Goal: Information Seeking & Learning: Learn about a topic

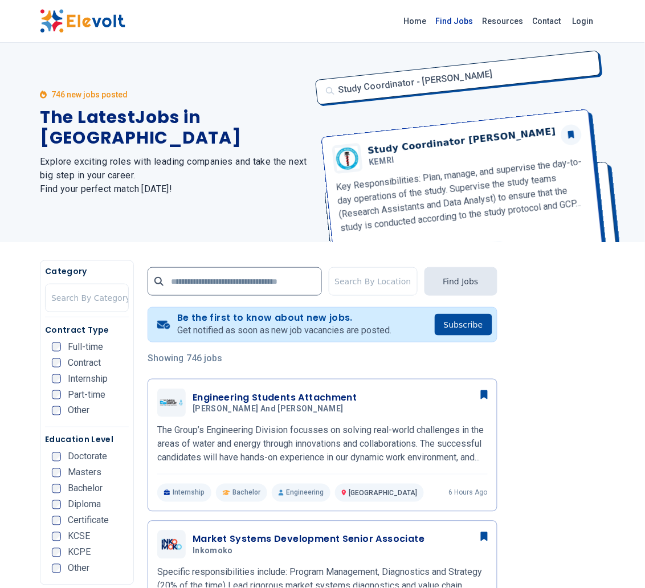
click at [467, 21] on link "Find Jobs" at bounding box center [454, 21] width 47 height 18
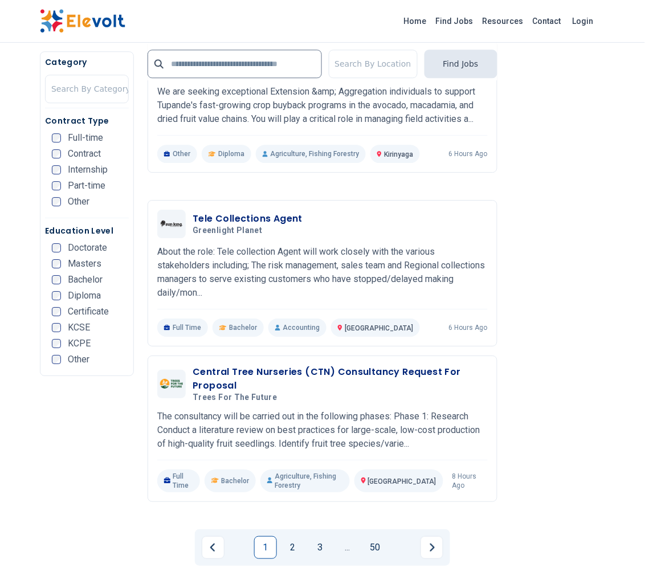
scroll to position [2156, 0]
click at [289, 535] on link "2" at bounding box center [292, 546] width 23 height 23
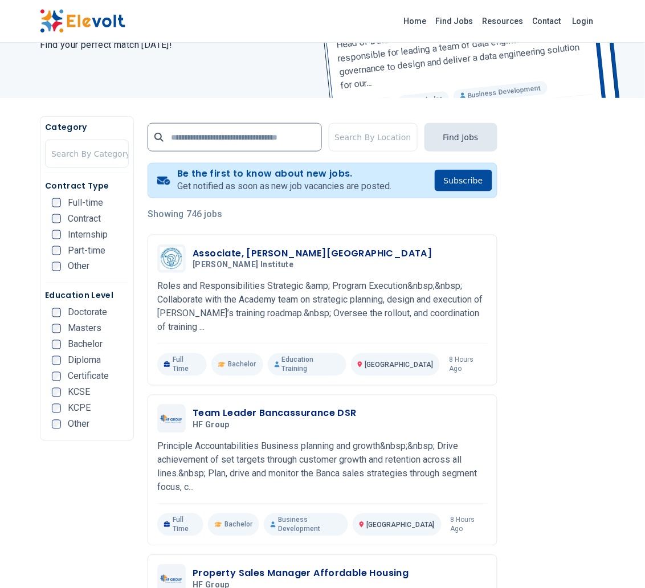
scroll to position [171, 0]
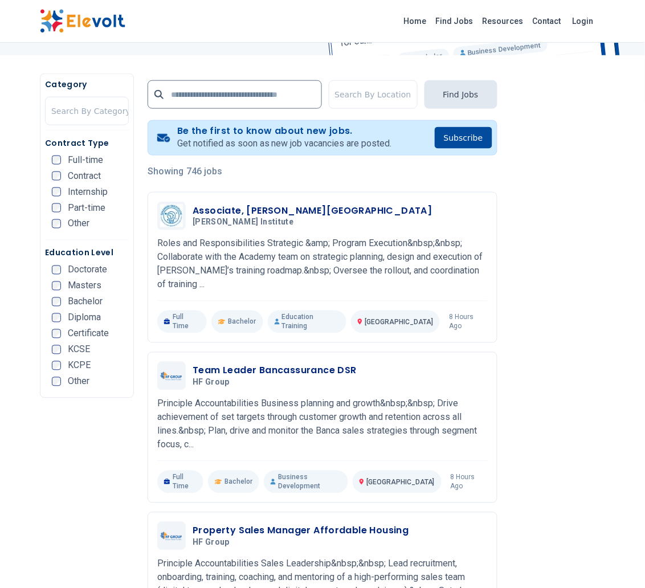
scroll to position [187, 0]
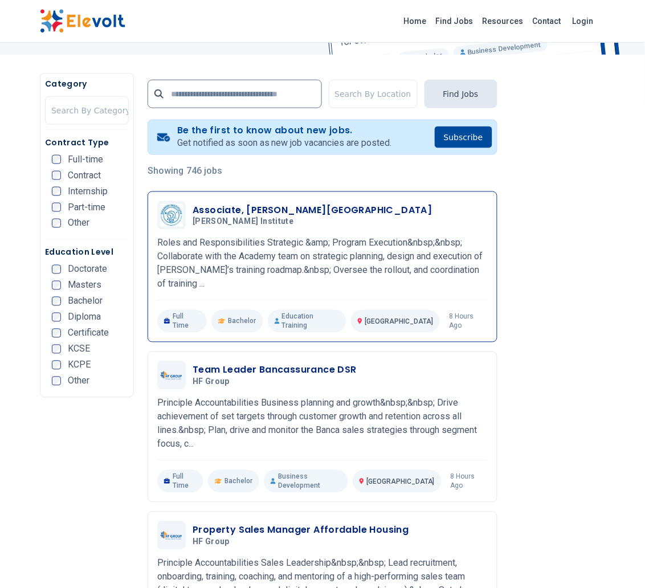
click at [307, 209] on h3 "Associate, Shamiri Academy" at bounding box center [312, 210] width 239 height 14
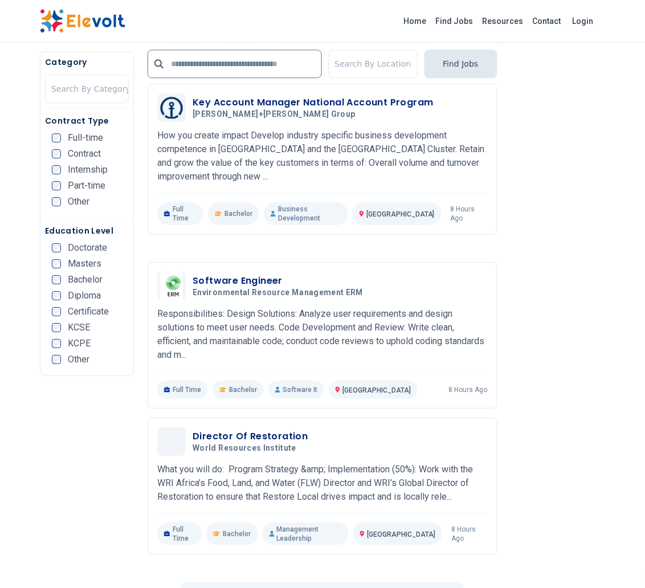
scroll to position [2214, 0]
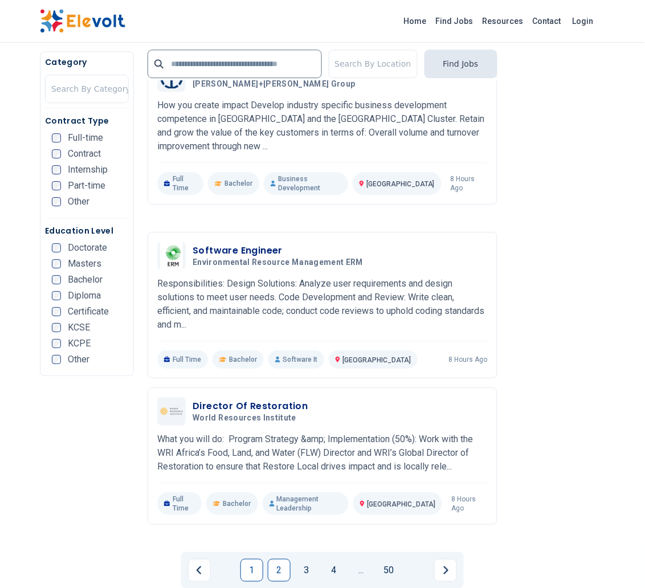
click at [242, 559] on link "1" at bounding box center [251, 570] width 23 height 23
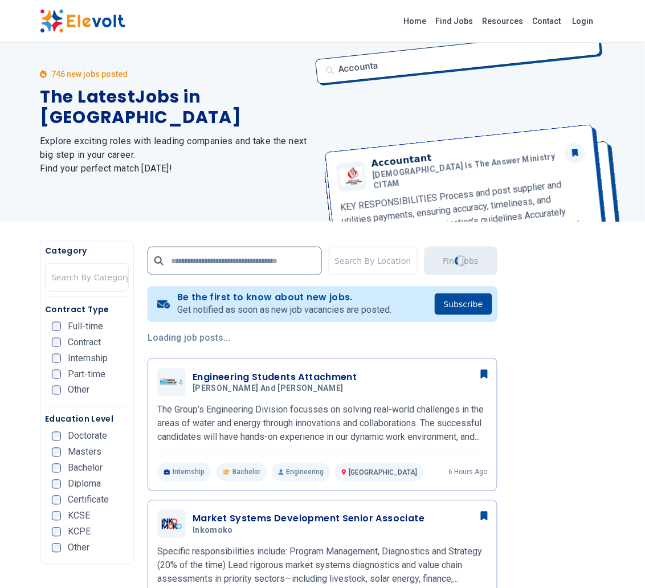
scroll to position [0, 0]
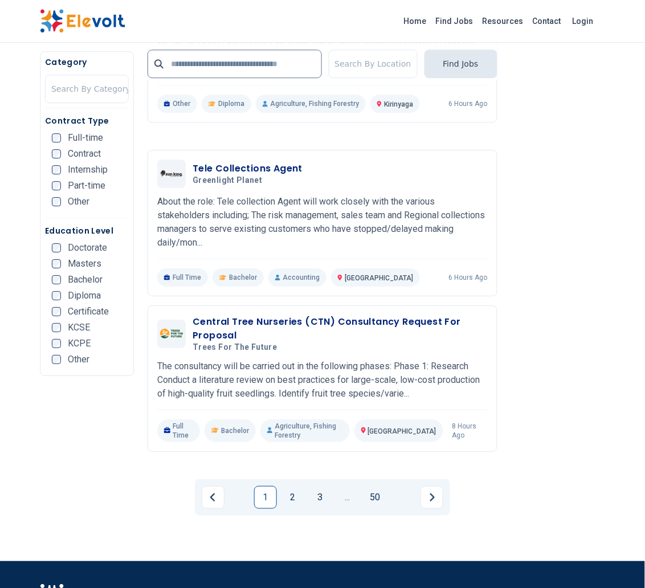
scroll to position [2289, 0]
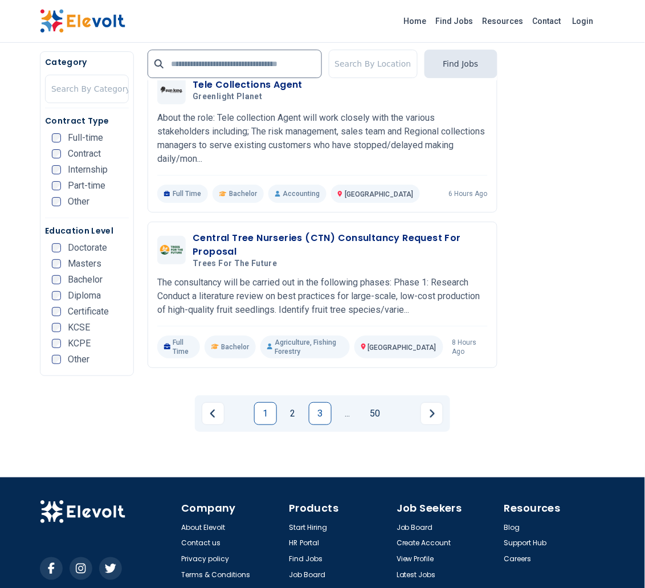
click at [329, 402] on link "3" at bounding box center [320, 413] width 23 height 23
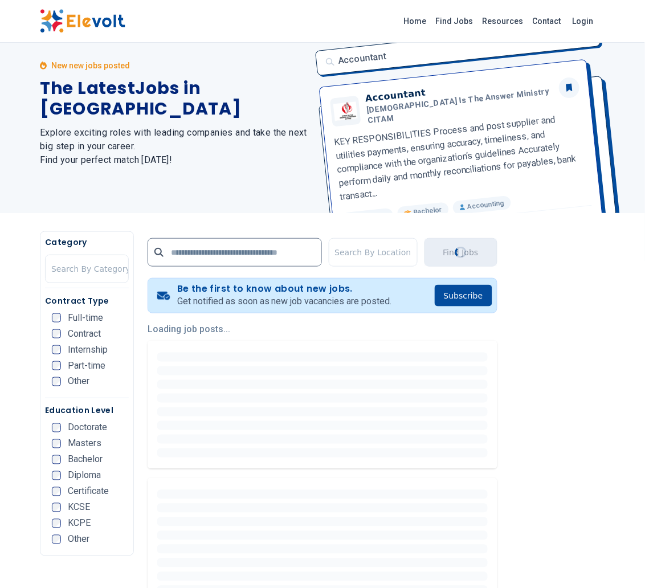
scroll to position [0, 0]
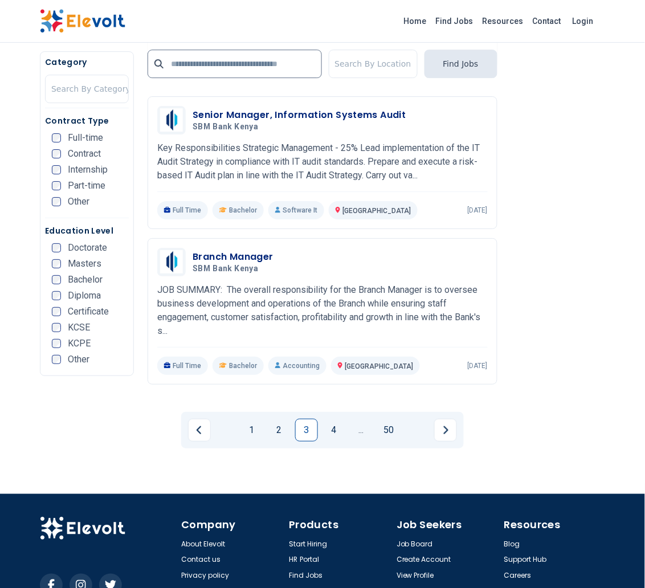
scroll to position [2273, 0]
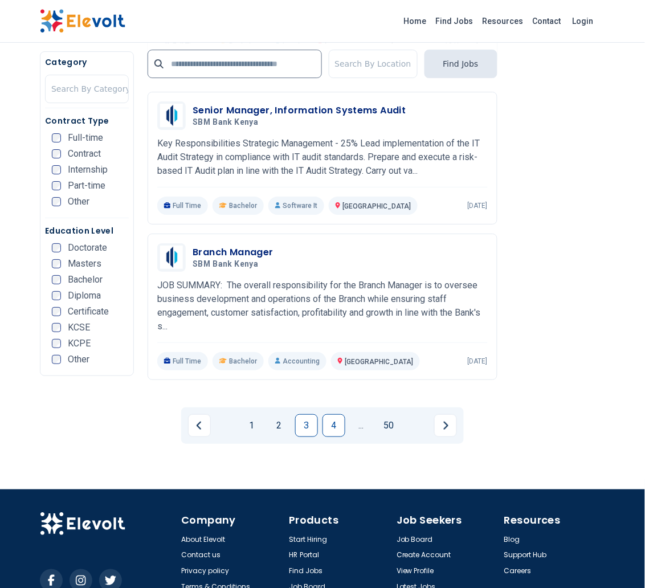
click at [329, 416] on link "4" at bounding box center [333, 425] width 23 height 23
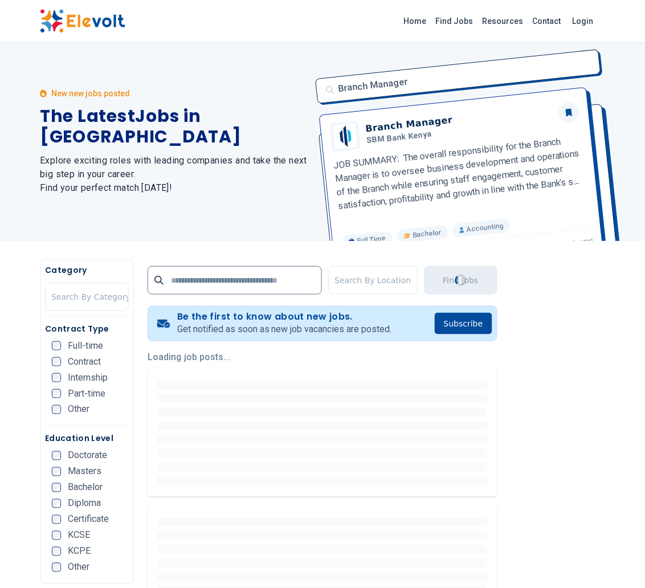
scroll to position [0, 0]
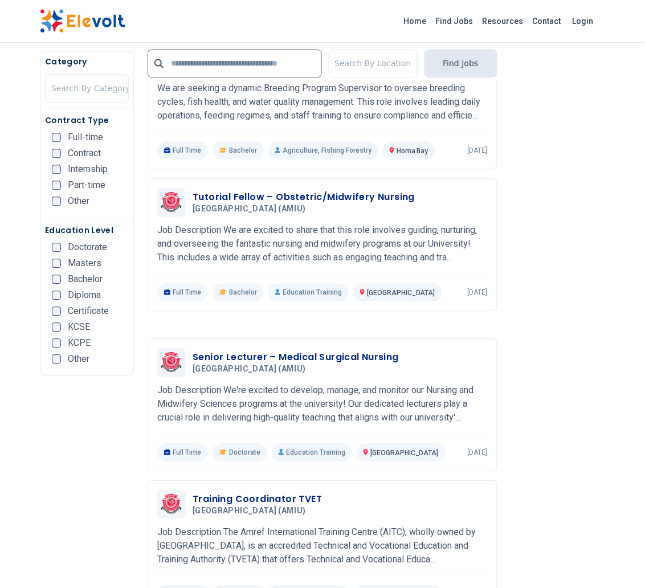
scroll to position [2244, 0]
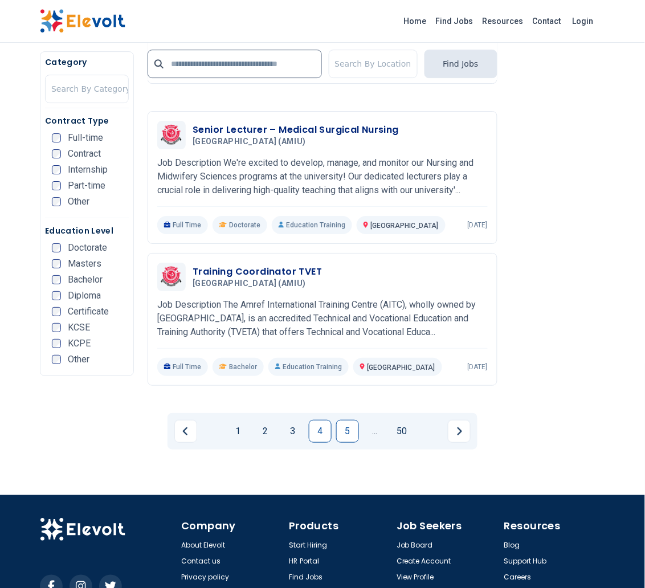
click at [350, 420] on link "5" at bounding box center [347, 431] width 23 height 23
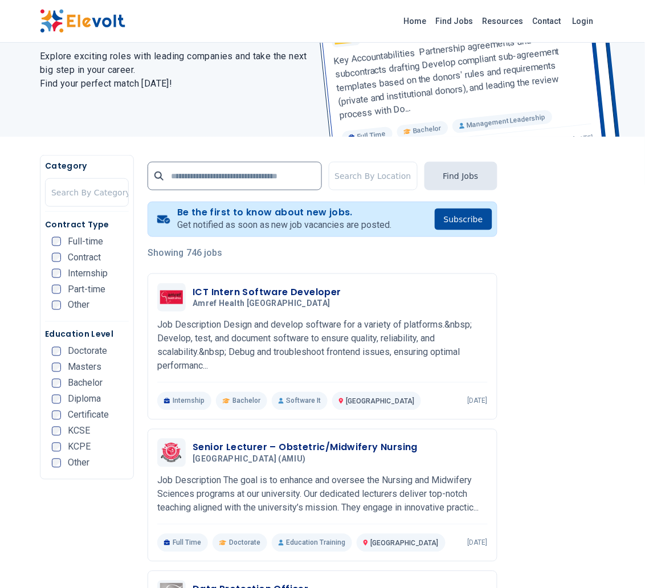
scroll to position [198, 0]
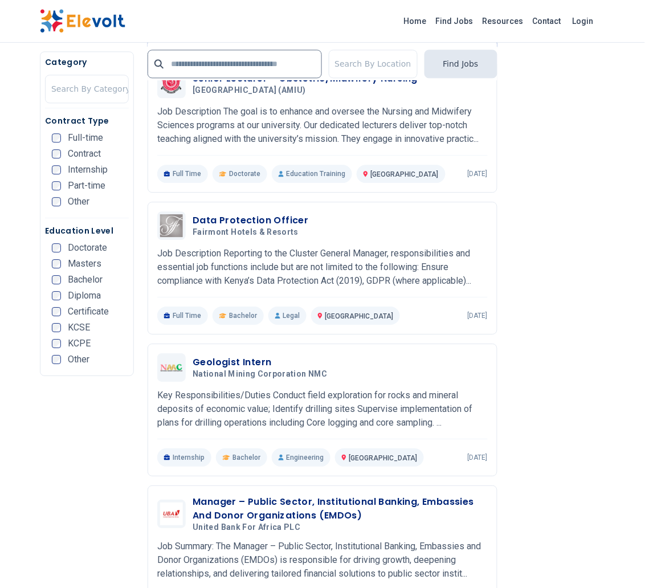
scroll to position [477, 0]
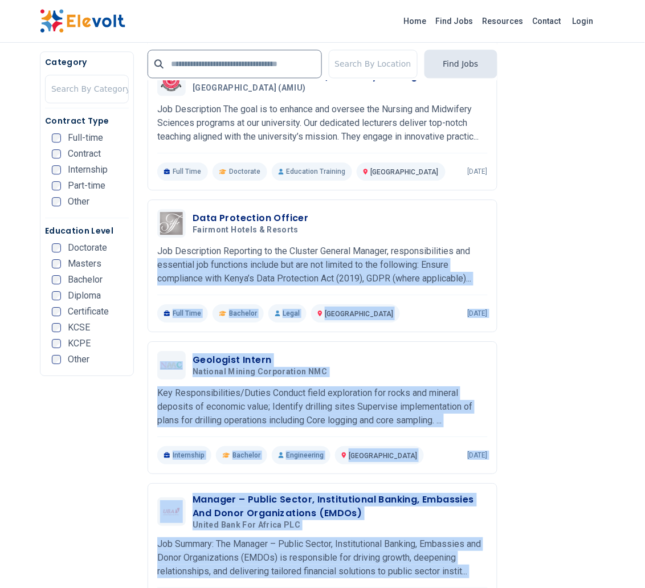
drag, startPoint x: 504, startPoint y: 311, endPoint x: 512, endPoint y: 367, distance: 56.4
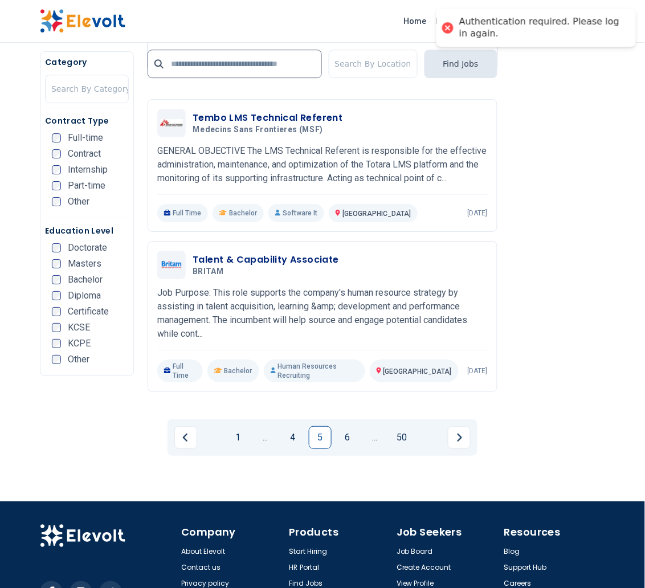
scroll to position [2225, 0]
click at [347, 426] on link "6" at bounding box center [347, 437] width 23 height 23
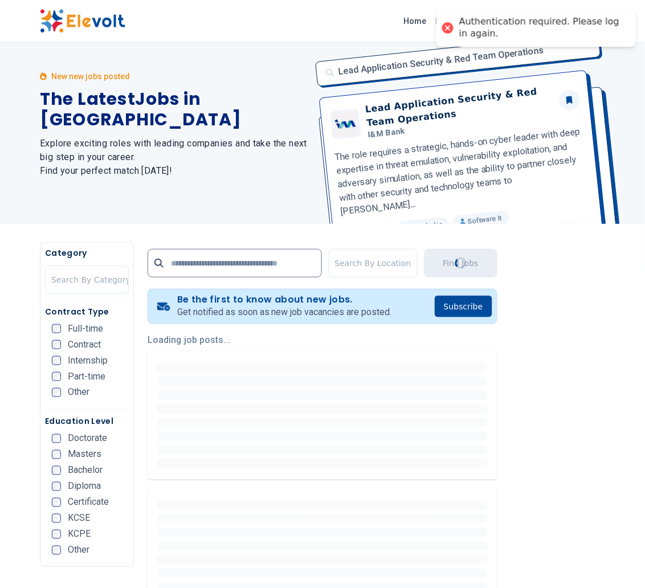
scroll to position [0, 0]
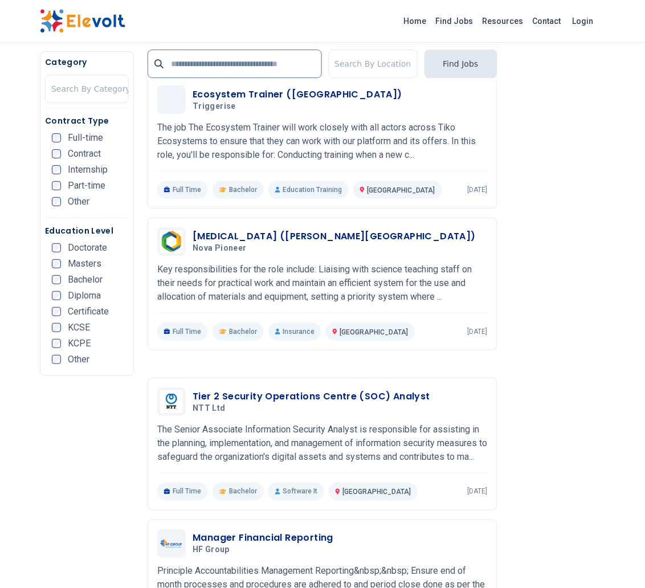
scroll to position [814, 0]
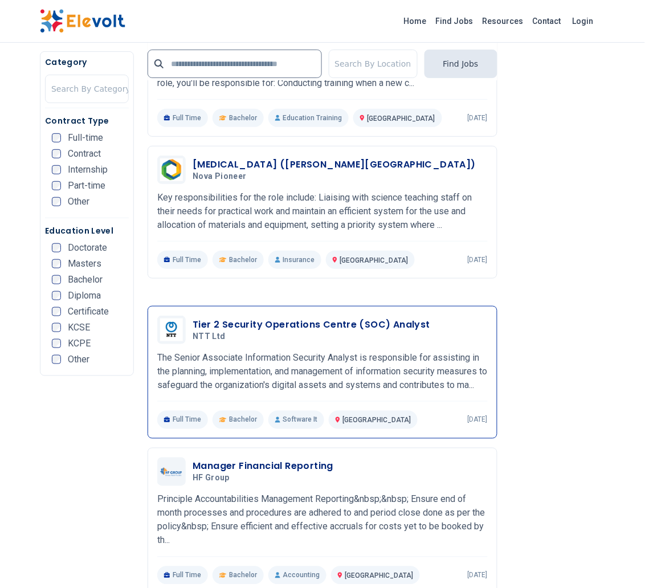
click at [337, 316] on div "Tier 2 Security Operations Centre (SOC) Analyst NTT Ltd 08/28/2025 09/27/2025" at bounding box center [322, 330] width 330 height 28
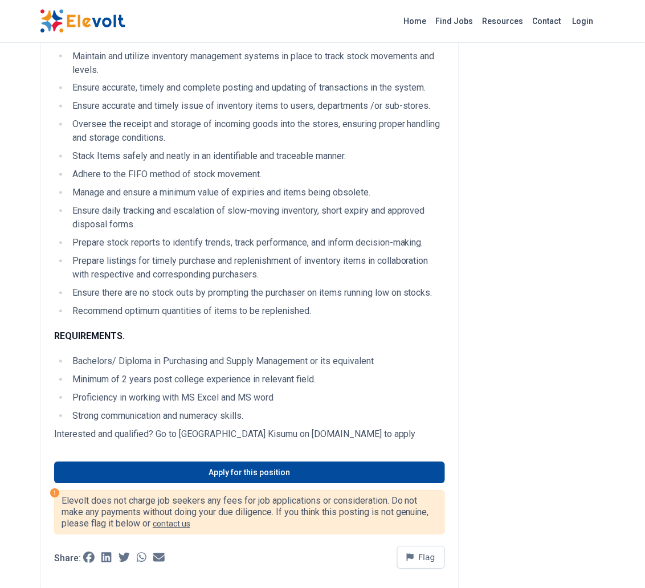
scroll to position [327, 0]
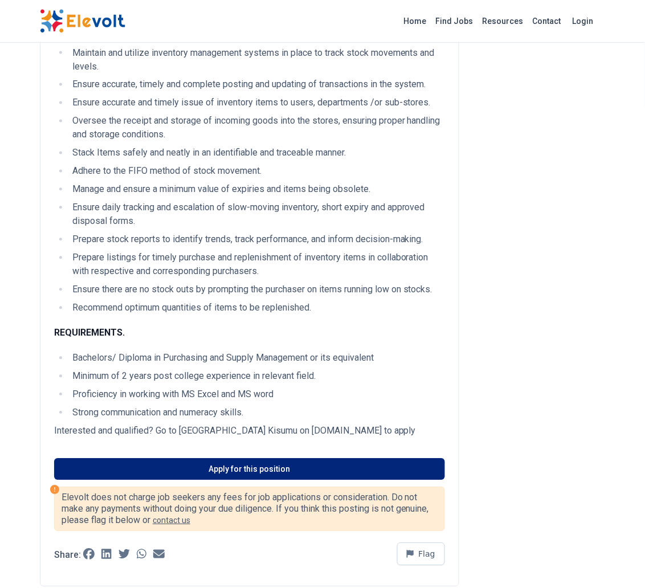
click at [339, 464] on link "Apply for this position" at bounding box center [249, 470] width 391 height 22
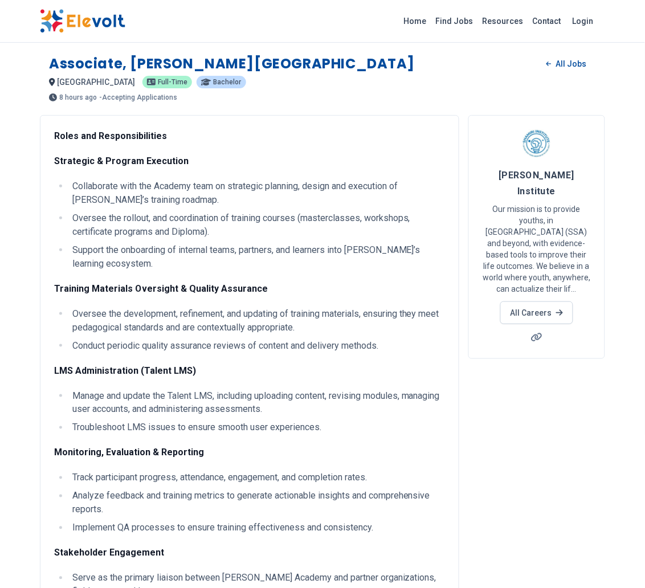
click at [495, 174] on h4 "Shamiri Institute" at bounding box center [537, 183] width 108 height 32
click at [495, 174] on h4 "[PERSON_NAME] Institute" at bounding box center [537, 183] width 108 height 32
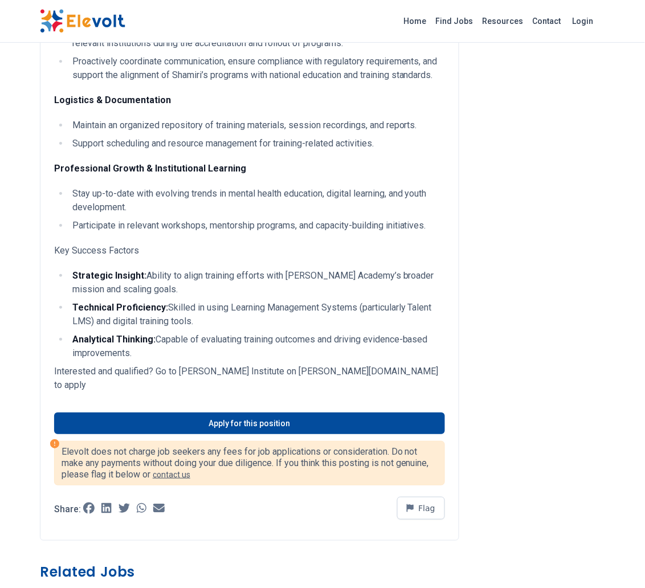
scroll to position [645, 0]
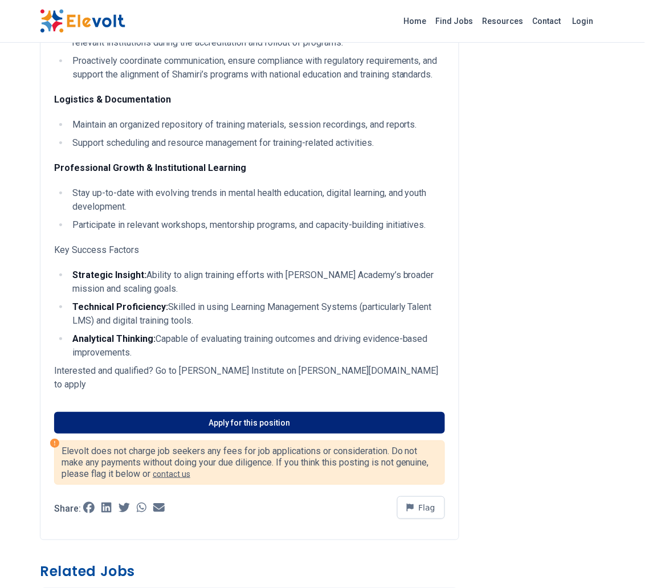
click at [283, 431] on link "Apply for this position" at bounding box center [249, 423] width 391 height 22
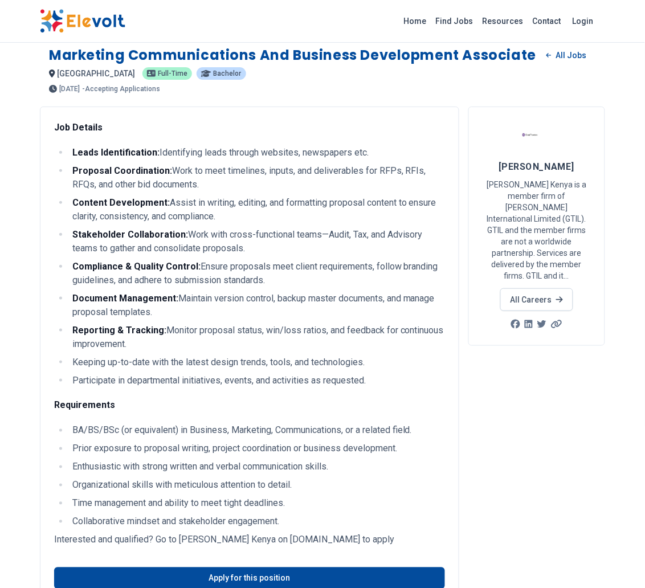
scroll to position [14, 0]
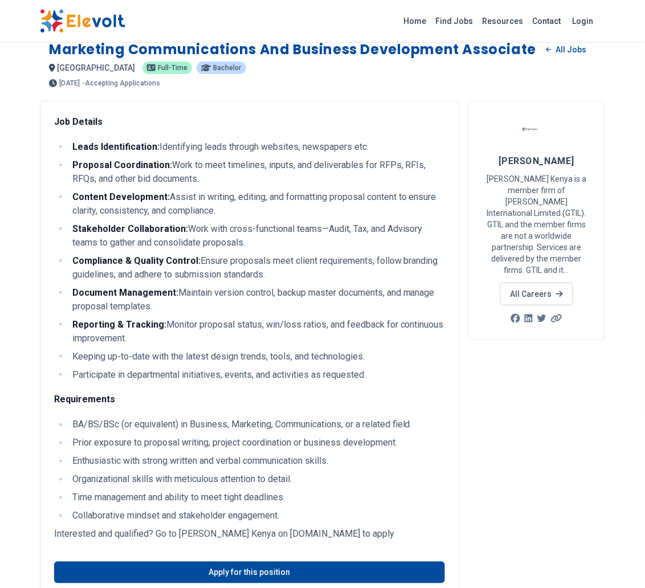
click at [47, 43] on div "Marketing Communications and Business Development Associate All Jobs nairobi KE…" at bounding box center [322, 59] width 565 height 56
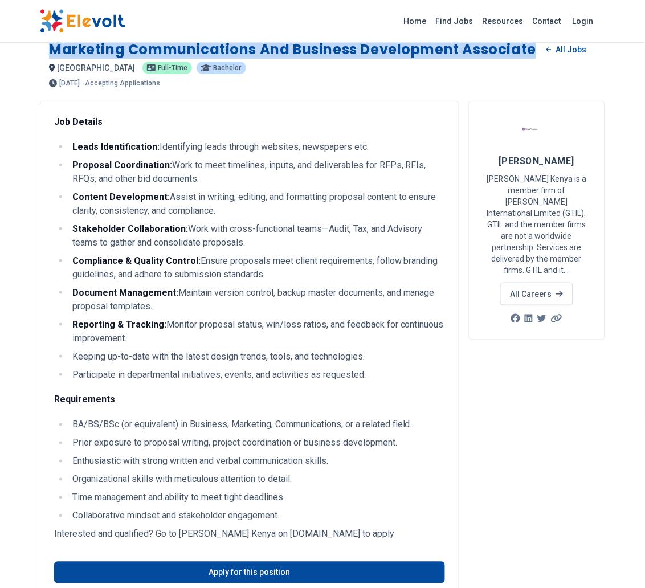
click at [47, 43] on div "Marketing Communications and Business Development Associate All Jobs nairobi KE…" at bounding box center [322, 59] width 565 height 56
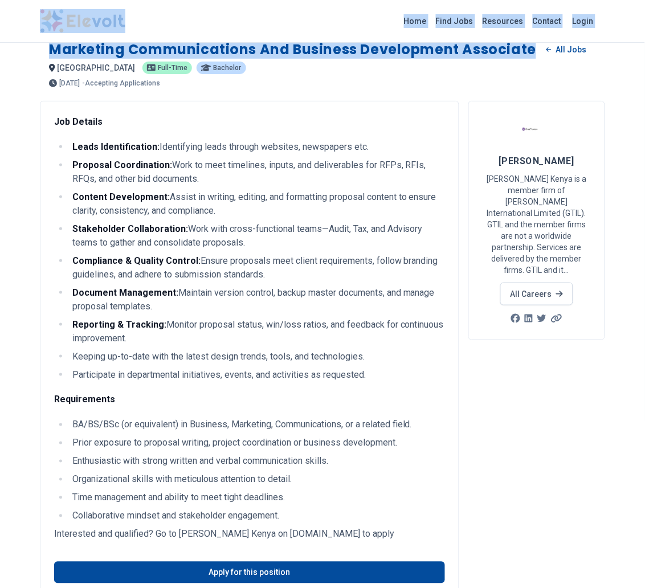
click at [47, 43] on div "Marketing Communications and Business Development Associate All Jobs nairobi KE…" at bounding box center [322, 59] width 565 height 56
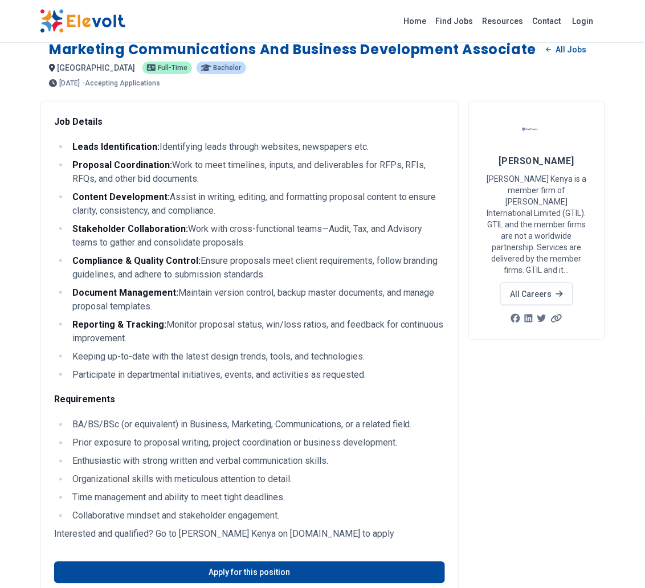
click at [47, 43] on div "Marketing Communications and Business Development Associate All Jobs nairobi KE…" at bounding box center [322, 59] width 565 height 56
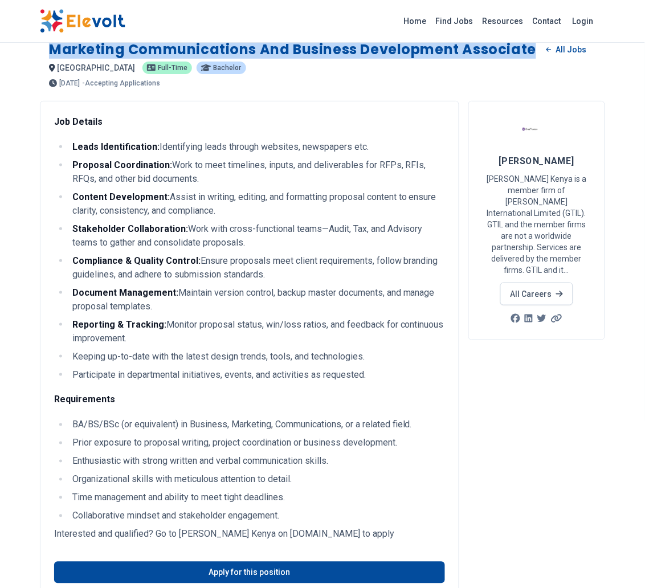
click at [47, 43] on div "Marketing Communications and Business Development Associate All Jobs nairobi KE…" at bounding box center [322, 59] width 565 height 56
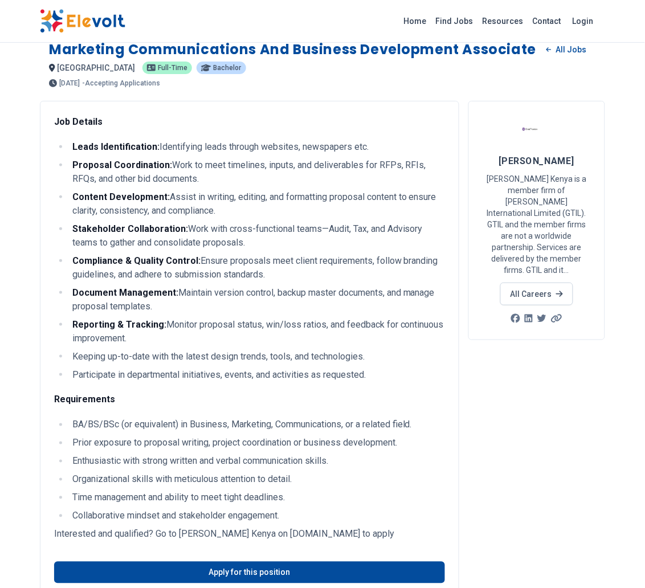
drag, startPoint x: 47, startPoint y: 43, endPoint x: 31, endPoint y: 99, distance: 58.6
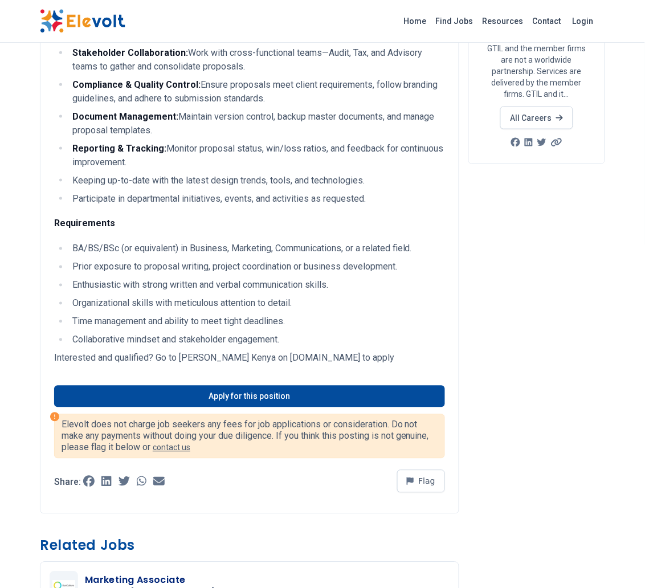
scroll to position [191, 0]
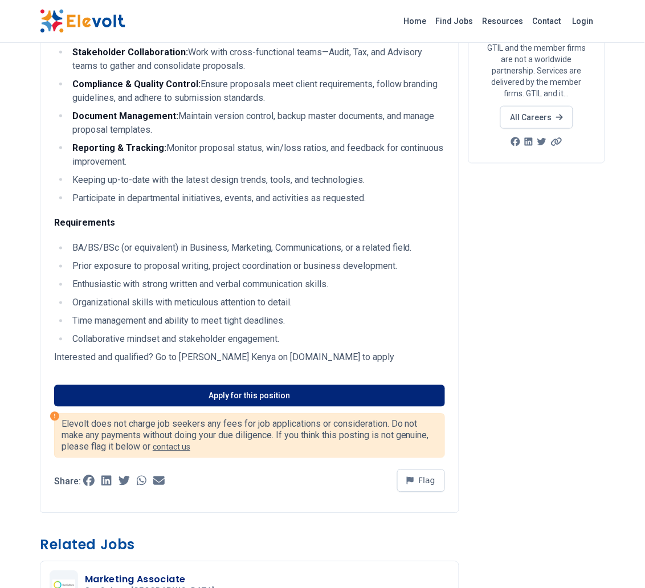
click at [306, 386] on link "Apply for this position" at bounding box center [249, 396] width 391 height 22
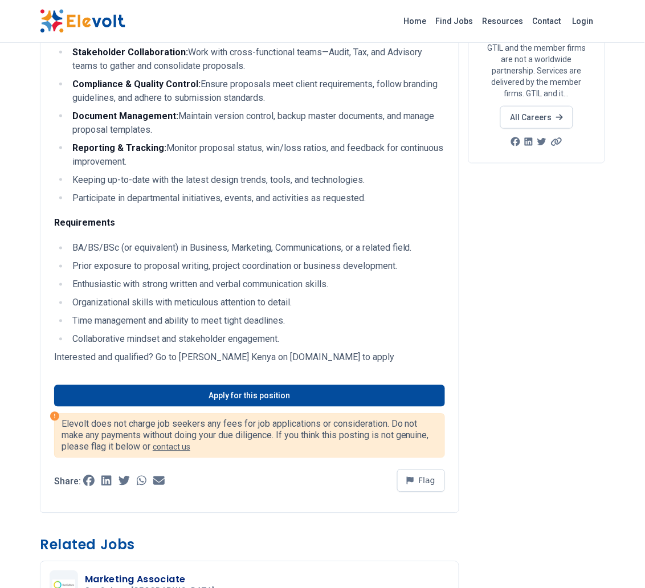
scroll to position [0, 0]
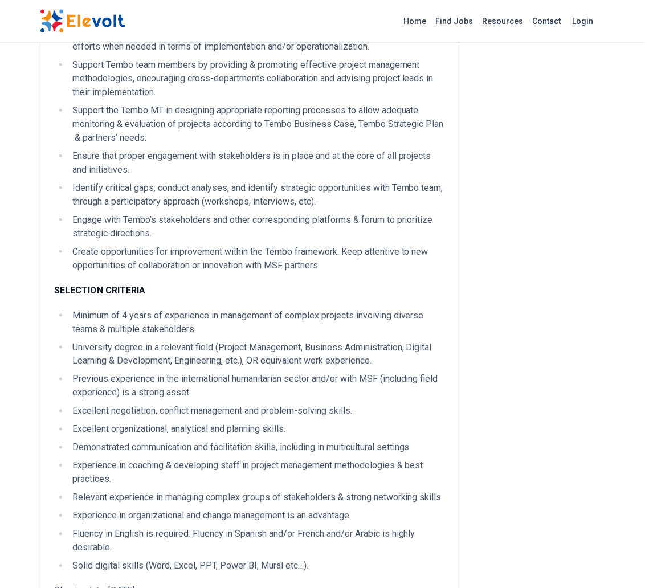
scroll to position [859, 0]
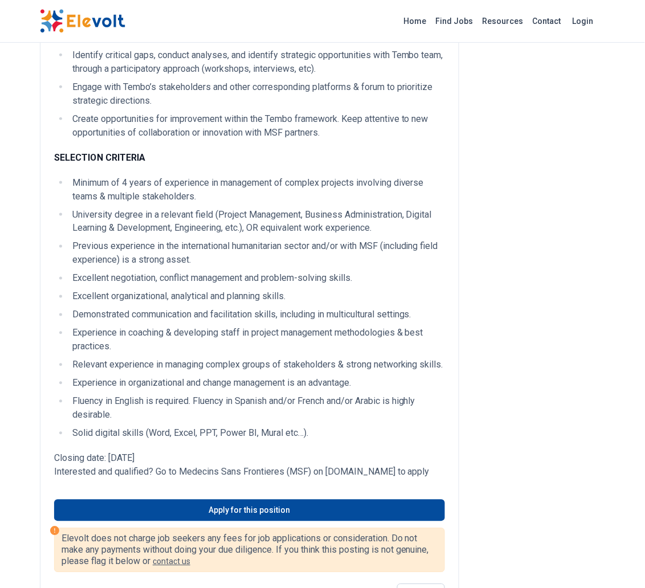
scroll to position [992, 0]
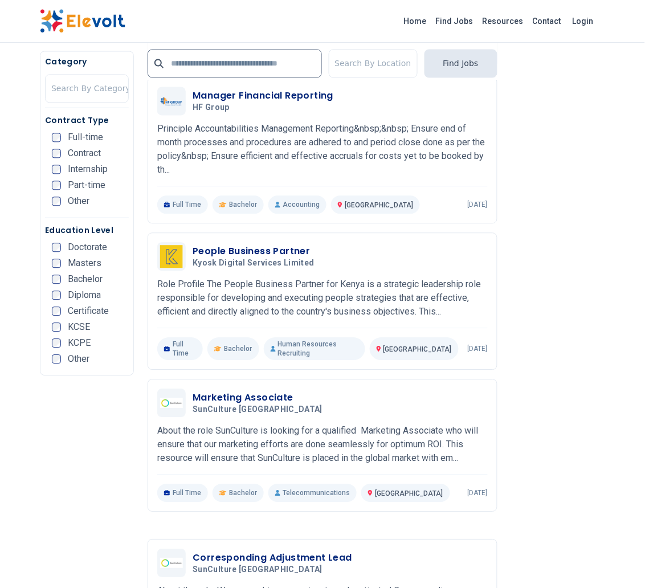
scroll to position [1193, 0]
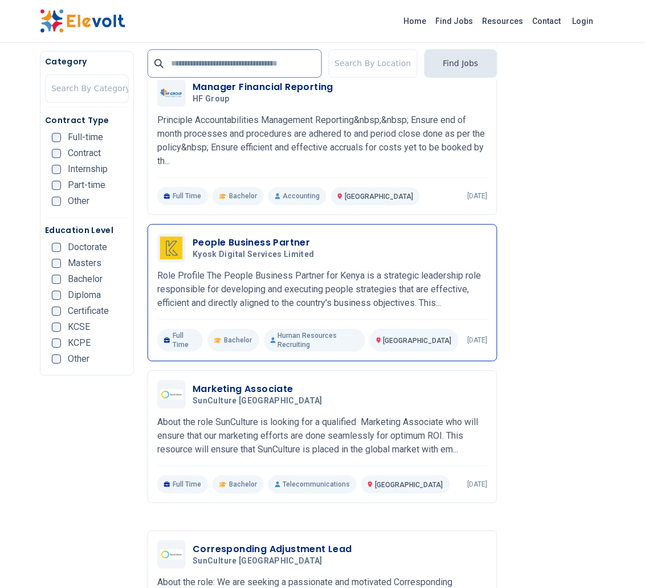
click at [302, 240] on h3 "People Business Partner" at bounding box center [256, 243] width 126 height 14
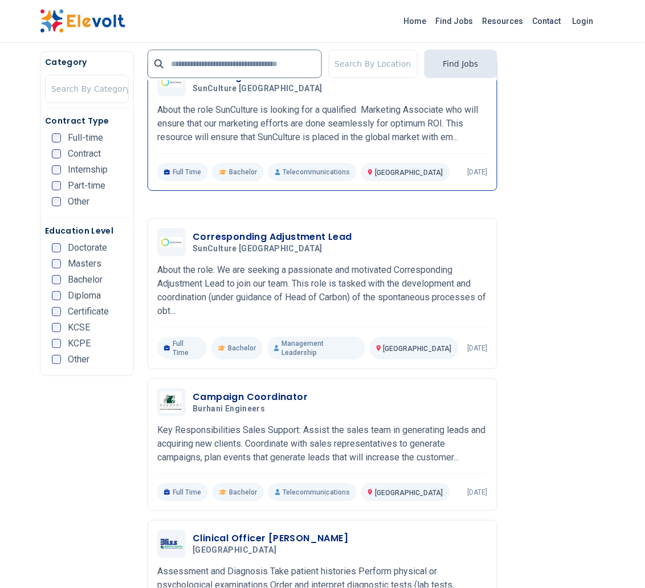
scroll to position [1522, 0]
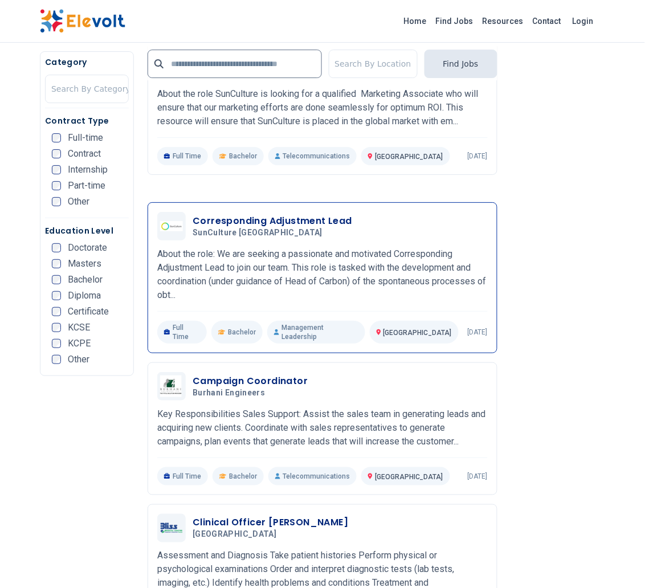
click at [303, 214] on h3 "Corresponding Adjustment Lead" at bounding box center [273, 221] width 160 height 14
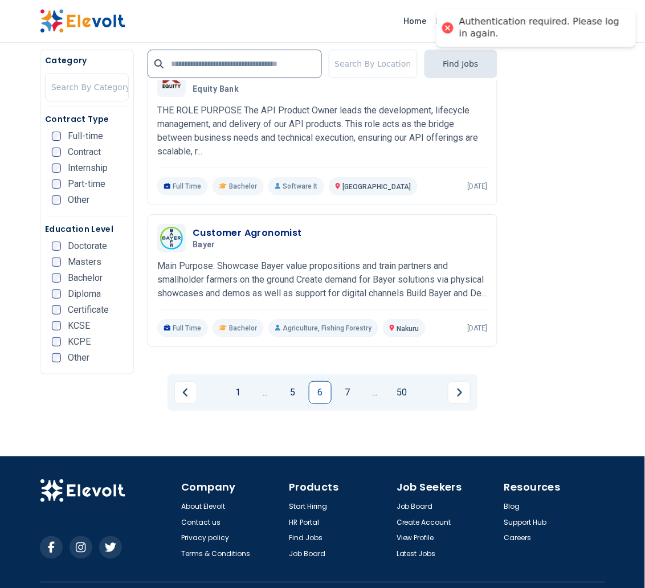
scroll to position [2295, 0]
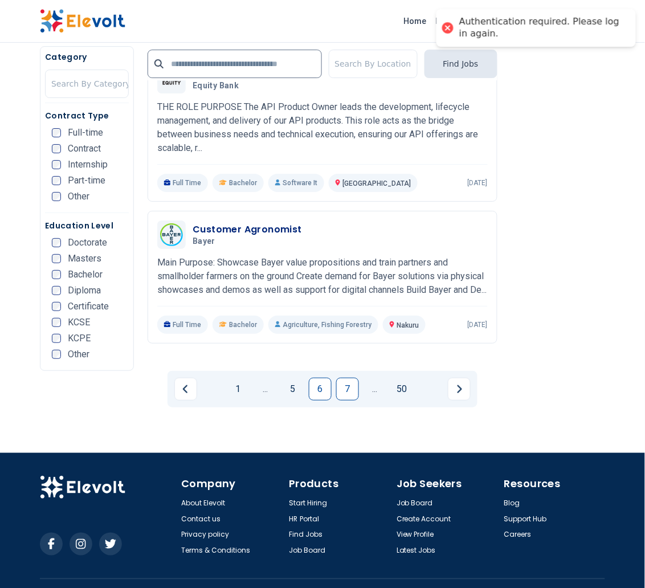
click at [345, 378] on link "7" at bounding box center [347, 389] width 23 height 23
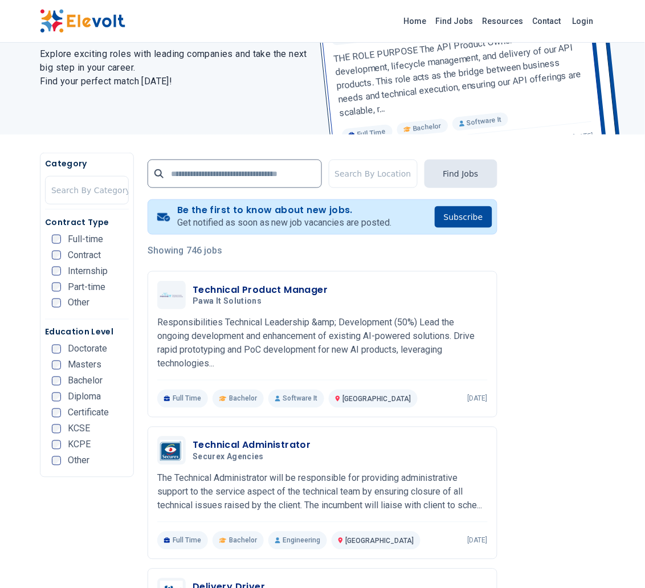
scroll to position [112, 0]
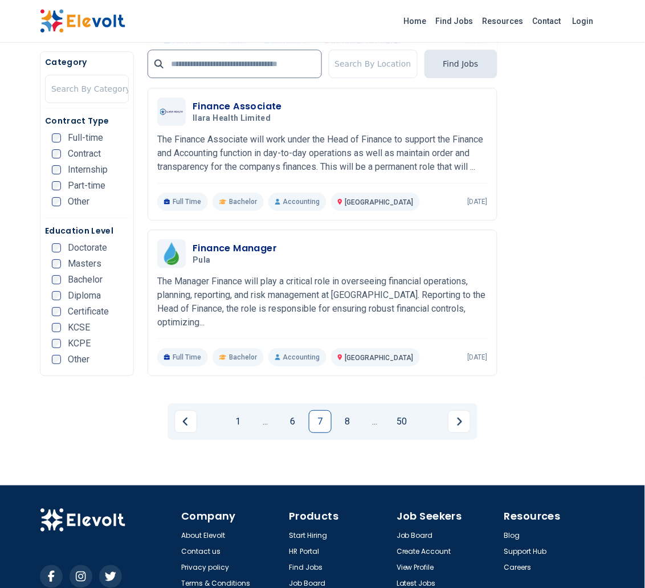
scroll to position [2232, 0]
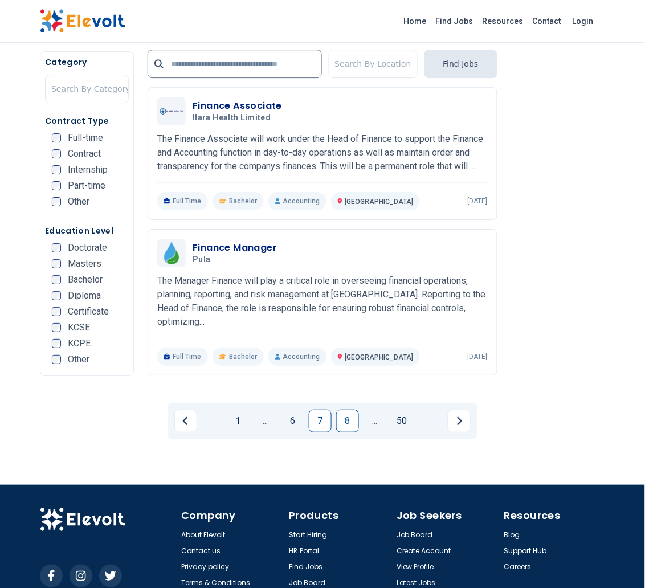
click at [349, 410] on link "8" at bounding box center [347, 421] width 23 height 23
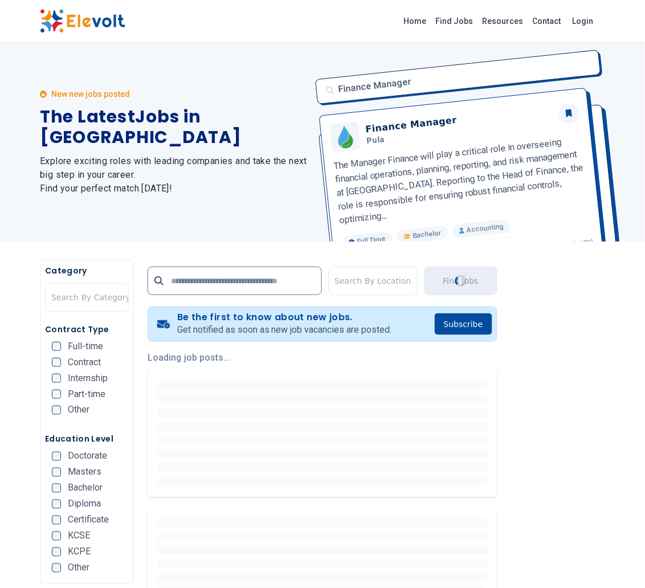
scroll to position [0, 0]
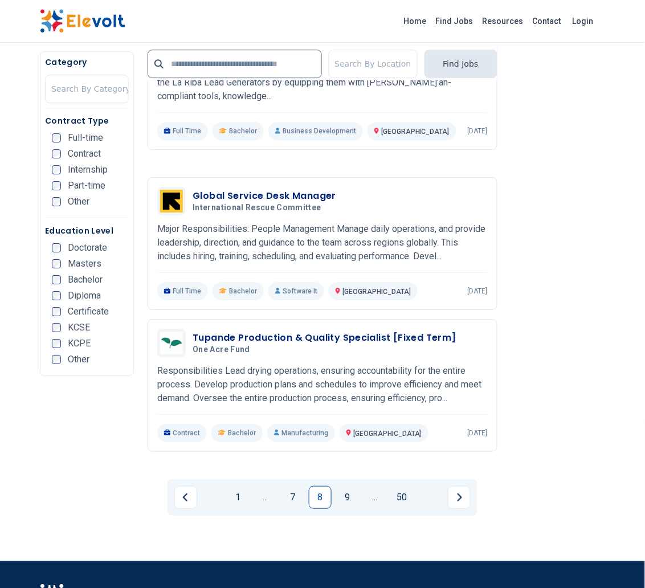
scroll to position [2193, 0]
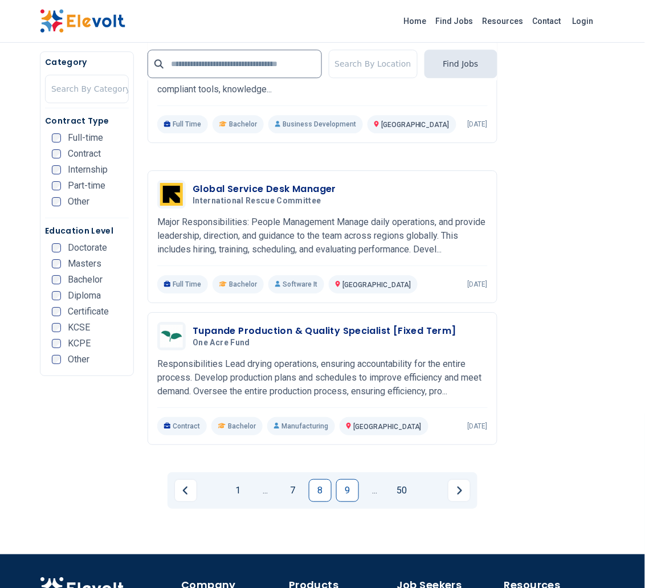
click at [358, 489] on link "9" at bounding box center [347, 490] width 23 height 23
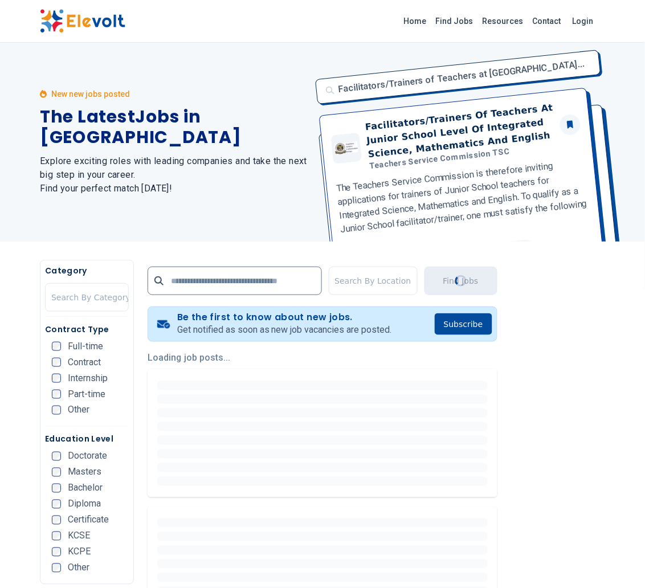
scroll to position [0, 0]
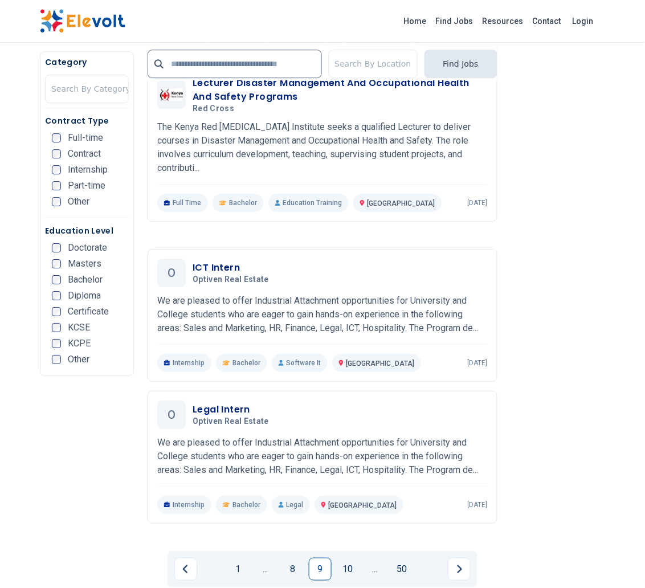
scroll to position [2176, 0]
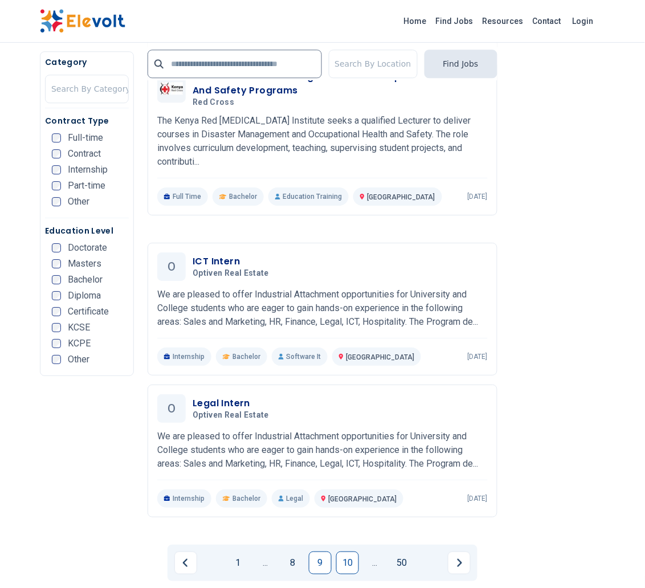
click at [351, 552] on link "10" at bounding box center [347, 563] width 23 height 23
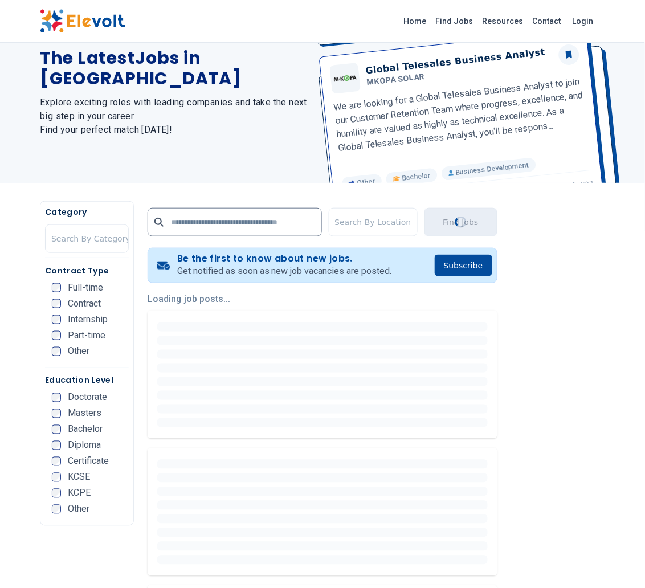
scroll to position [0, 0]
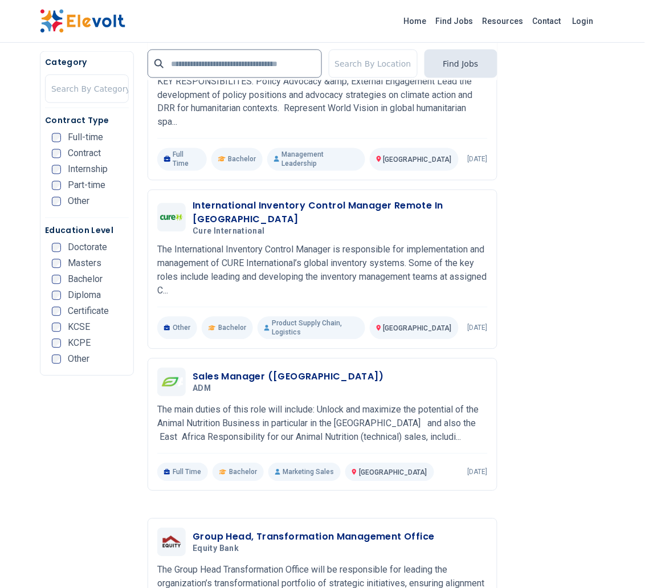
scroll to position [1909, 0]
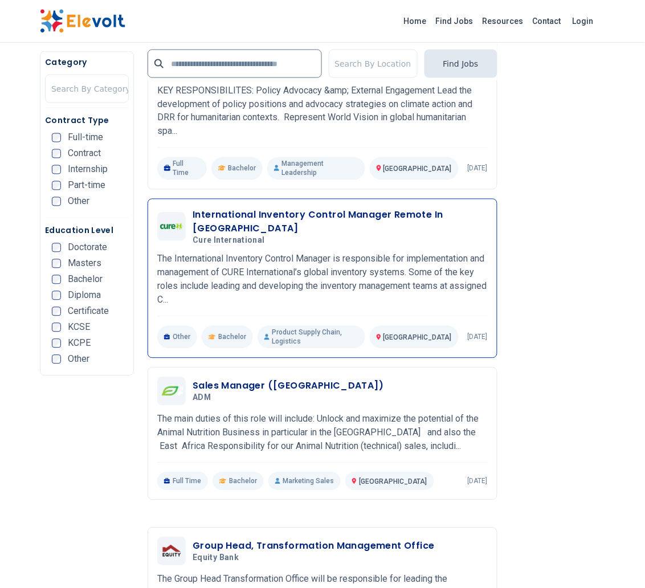
click at [451, 209] on h3 "International Inventory Control Manager Remote In Africa" at bounding box center [340, 222] width 295 height 27
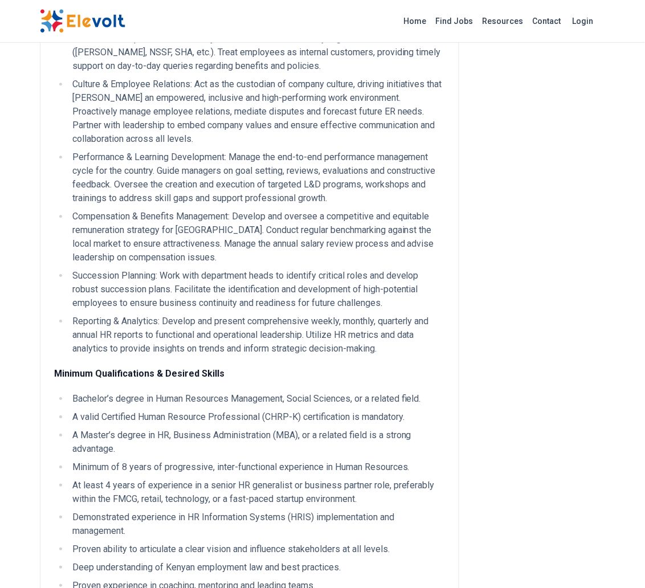
scroll to position [434, 0]
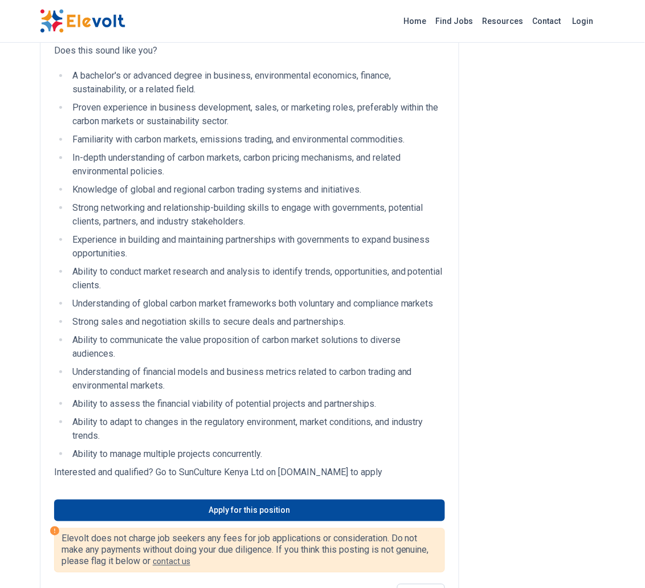
scroll to position [723, 0]
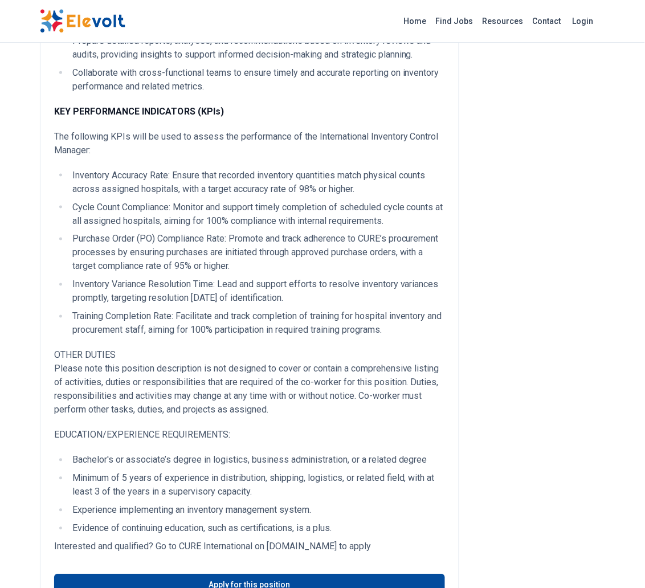
scroll to position [977, 0]
